Goal: Transaction & Acquisition: Purchase product/service

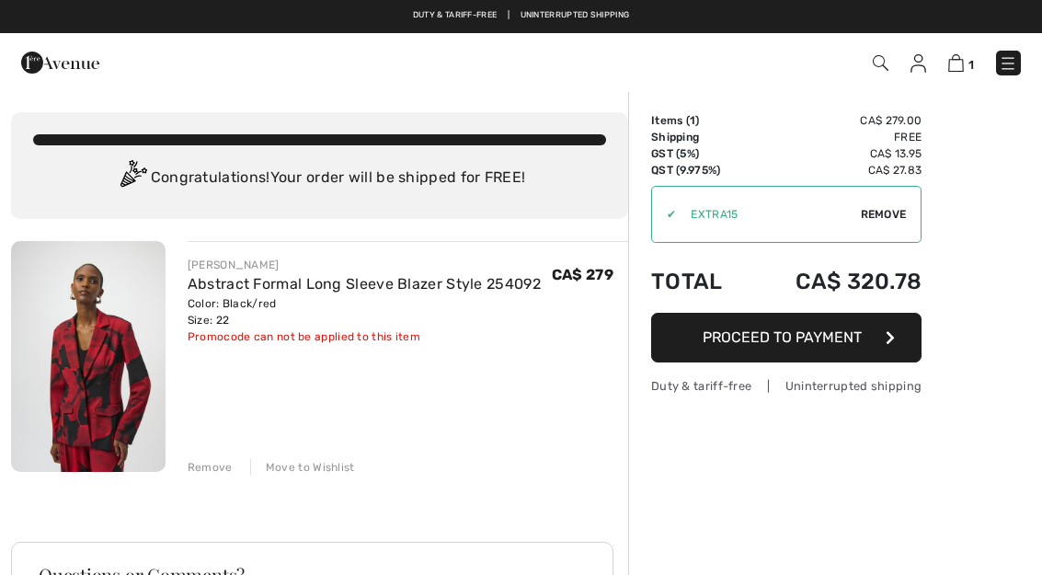
checkbox input "true"
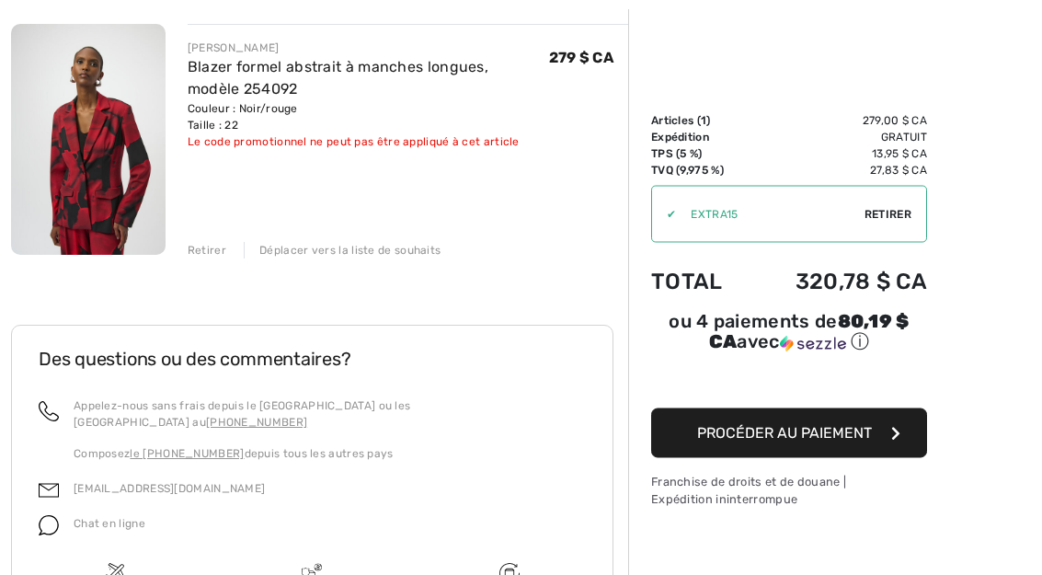
scroll to position [217, 0]
click at [845, 437] on font "Procéder au paiement" at bounding box center [784, 432] width 175 height 17
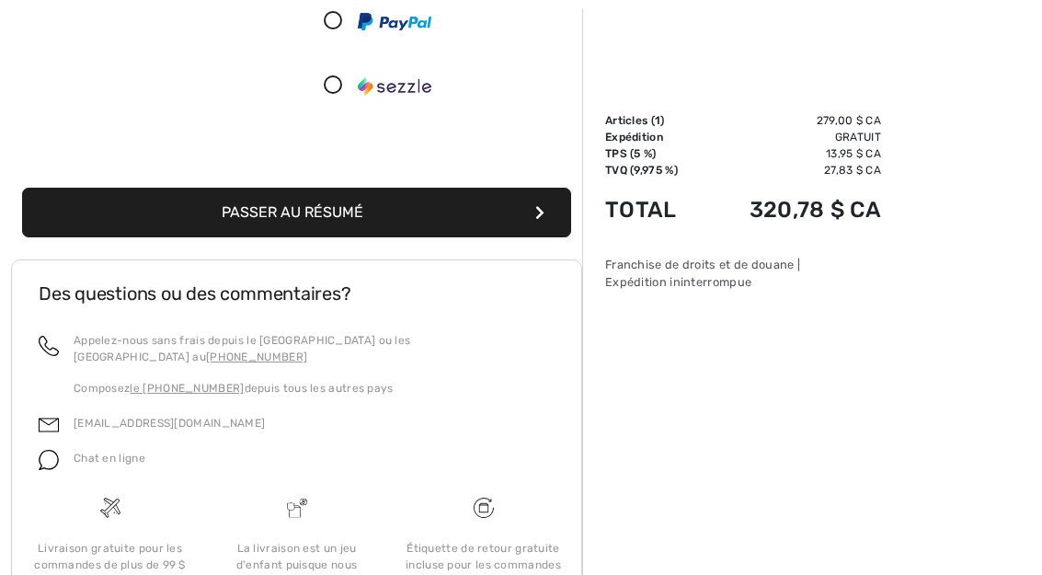
scroll to position [383, 0]
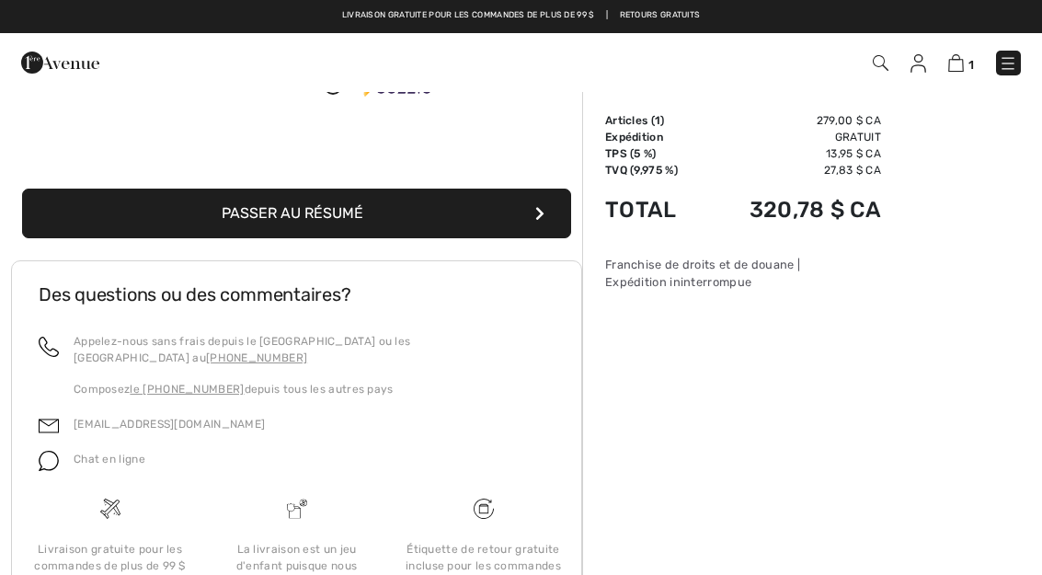
click at [523, 232] on button "Passer au résumé" at bounding box center [296, 214] width 549 height 50
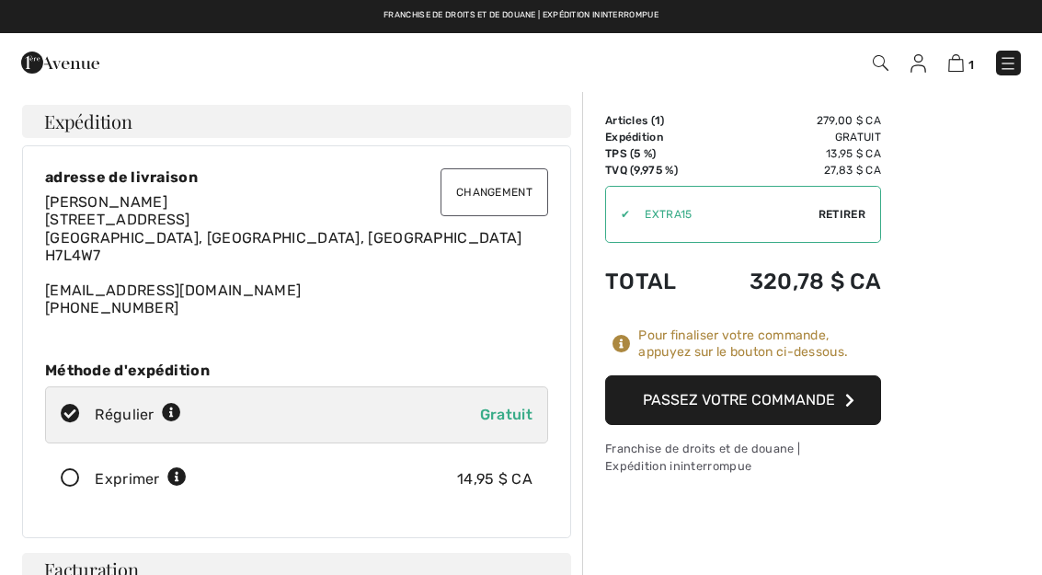
click at [837, 404] on button "Passez votre commande" at bounding box center [743, 400] width 276 height 50
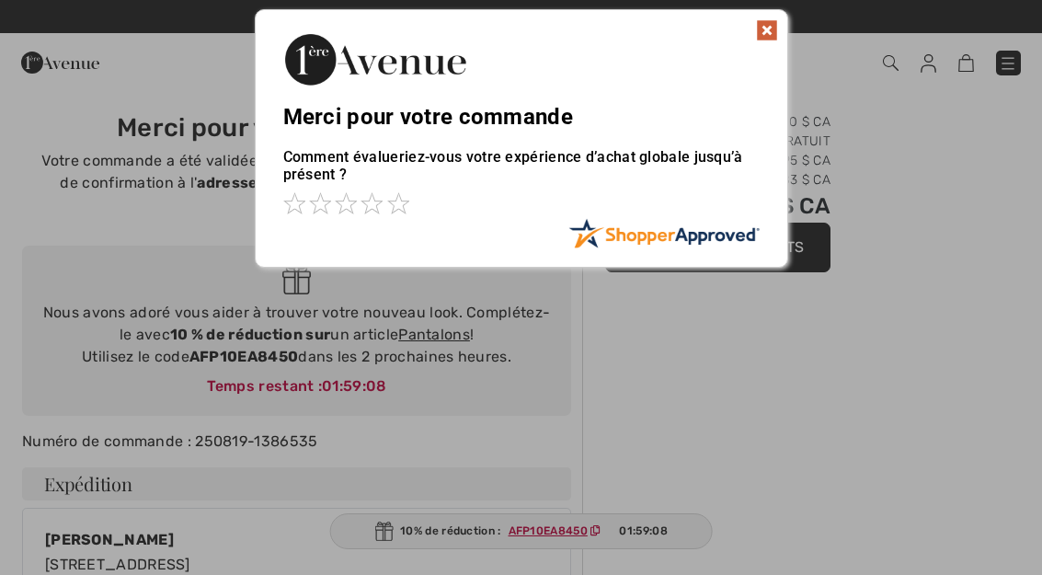
click at [777, 29] on img at bounding box center [767, 30] width 22 height 22
